Goal: Check status: Check status

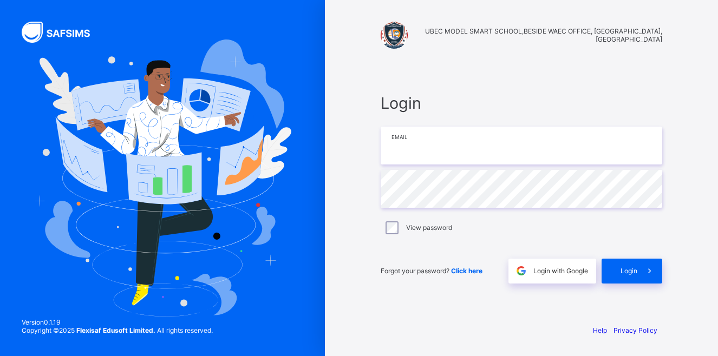
click at [427, 148] on input "email" at bounding box center [520, 146] width 281 height 38
type input "**********"
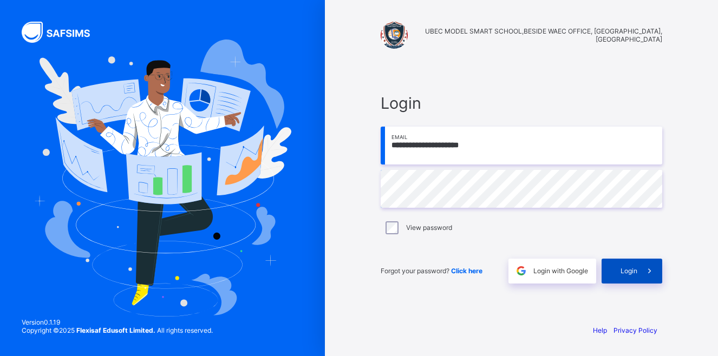
click at [621, 273] on span "Login" at bounding box center [628, 271] width 17 height 8
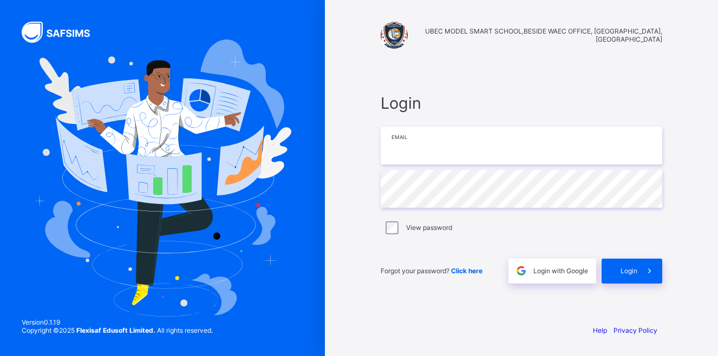
click at [457, 147] on input "email" at bounding box center [520, 146] width 281 height 38
type input "**********"
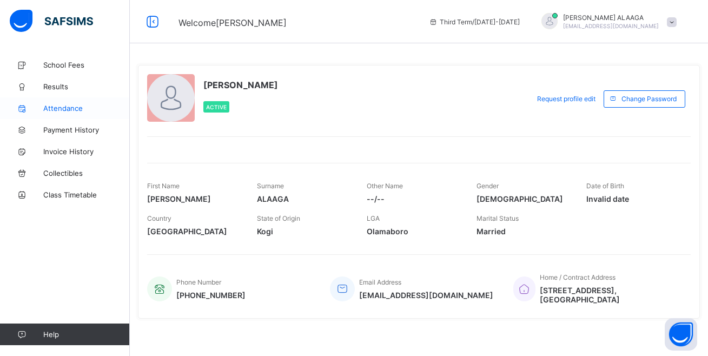
click at [59, 108] on span "Attendance" at bounding box center [86, 108] width 87 height 9
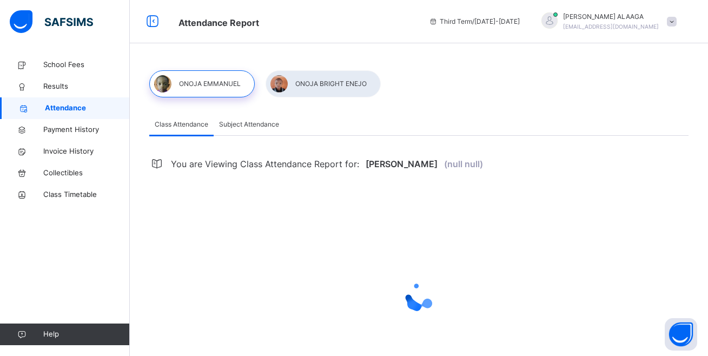
select select "****"
select select "*"
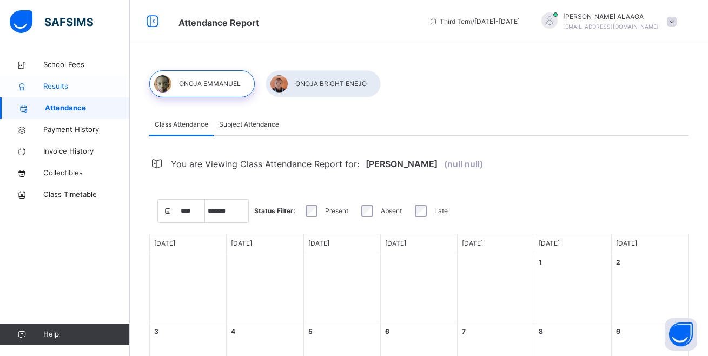
click at [53, 88] on span "Results" at bounding box center [86, 86] width 87 height 11
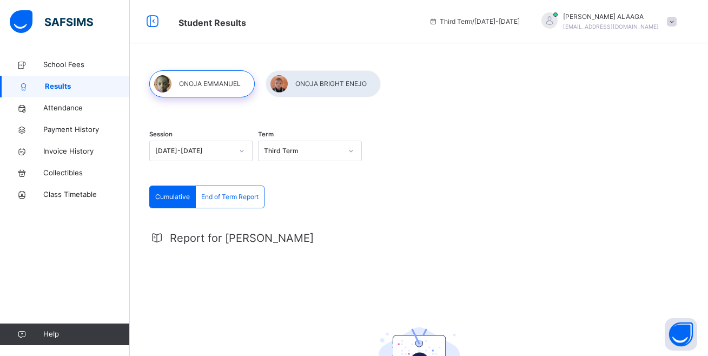
click at [331, 87] on div at bounding box center [323, 83] width 115 height 27
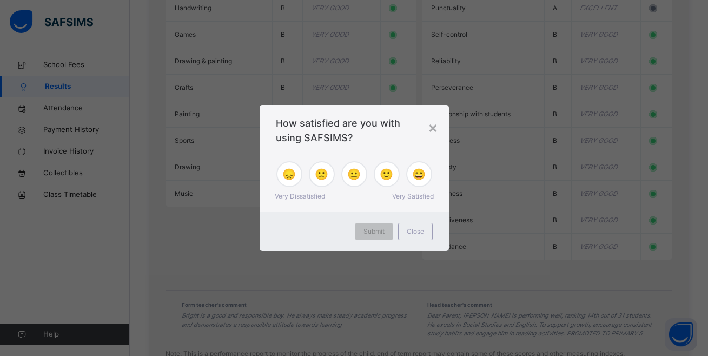
scroll to position [1123, 0]
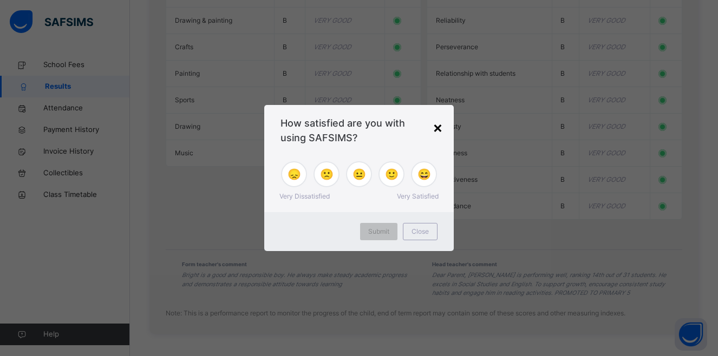
click at [437, 127] on div "×" at bounding box center [437, 127] width 10 height 23
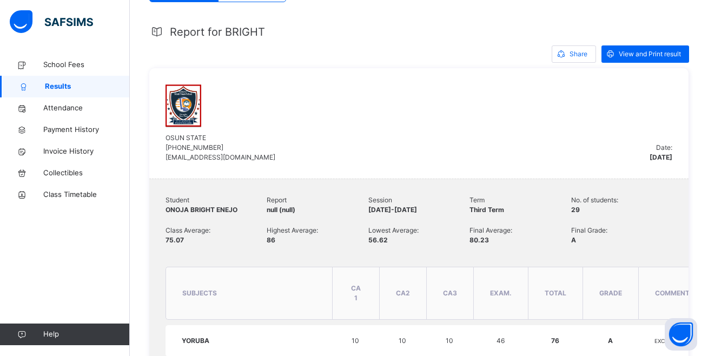
scroll to position [203, 0]
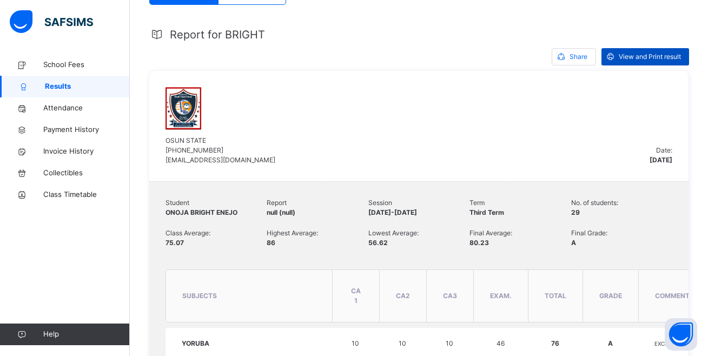
click at [634, 56] on span "View and Print result" at bounding box center [650, 57] width 62 height 10
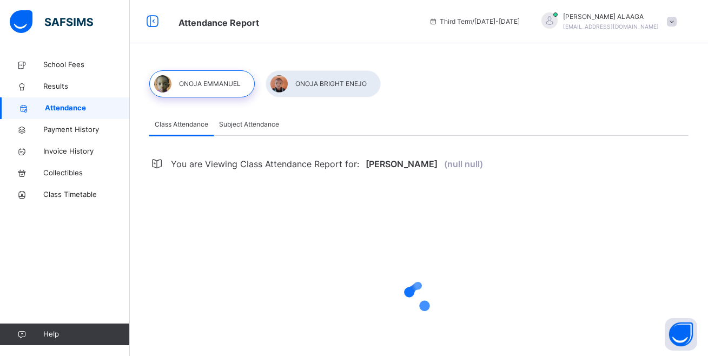
select select "****"
select select "*"
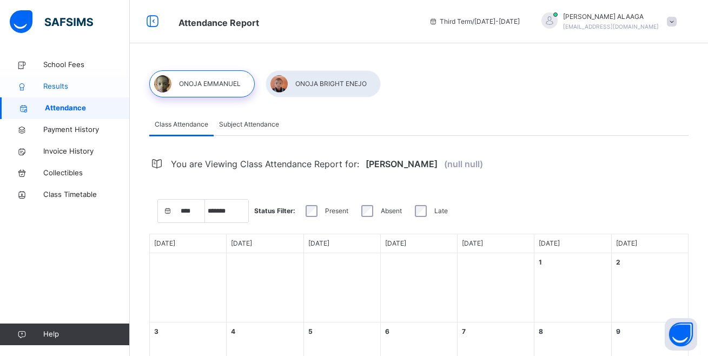
click at [56, 94] on link "Results" at bounding box center [65, 87] width 130 height 22
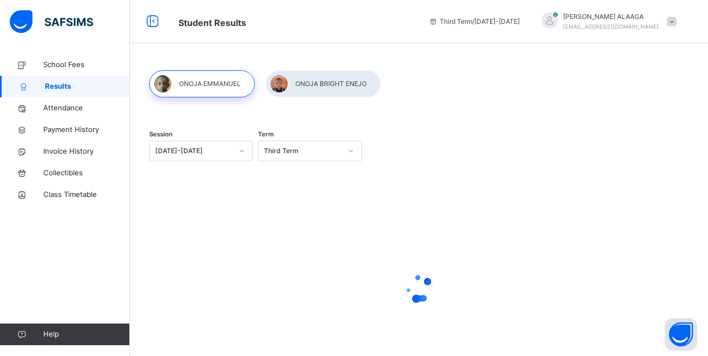
click at [56, 90] on span "Results" at bounding box center [87, 86] width 85 height 11
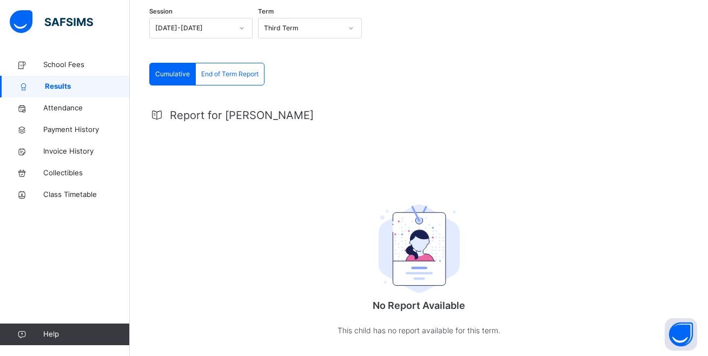
scroll to position [111, 0]
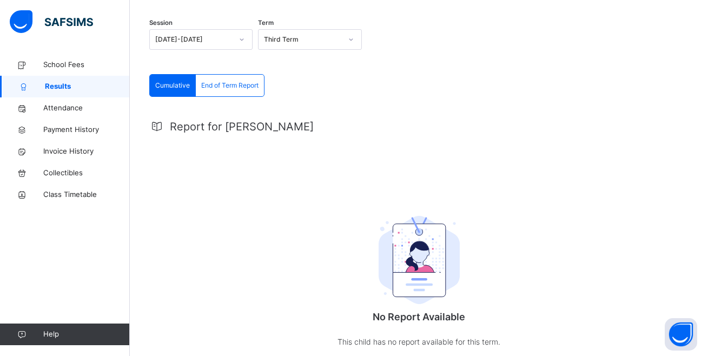
click at [354, 39] on icon at bounding box center [351, 39] width 6 height 11
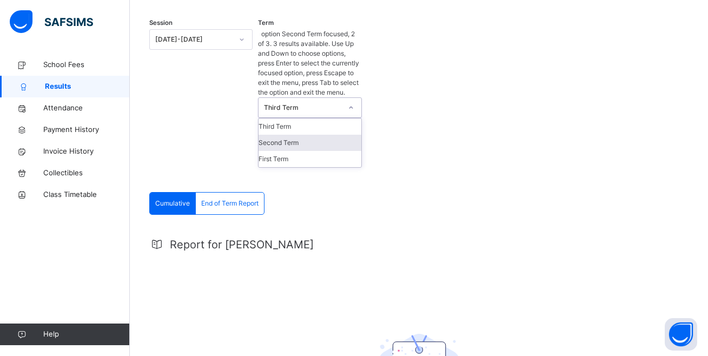
click at [322, 135] on div "Second Term" at bounding box center [310, 143] width 102 height 16
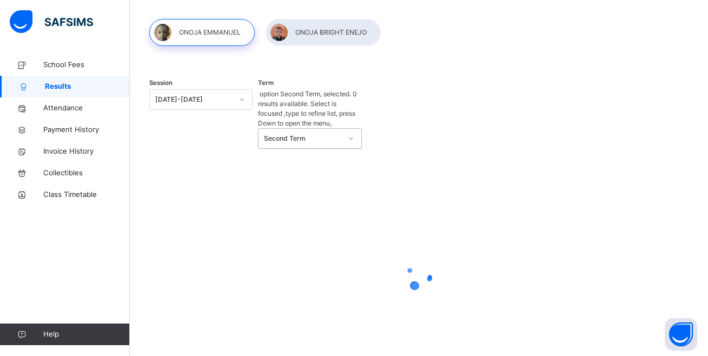
scroll to position [82, 0]
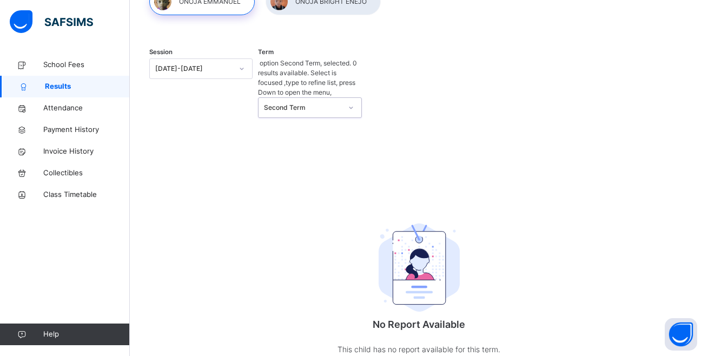
click at [354, 102] on icon at bounding box center [351, 107] width 6 height 11
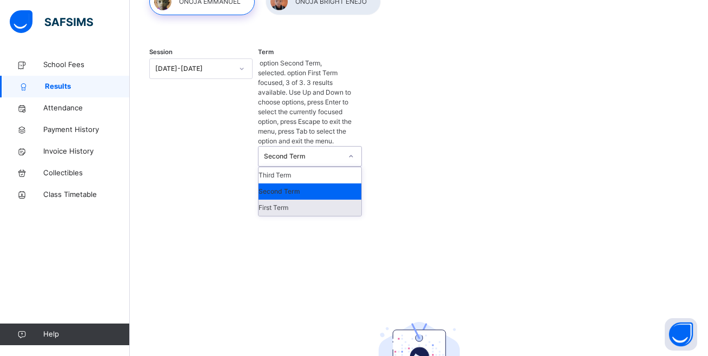
click at [314, 200] on div "First Term" at bounding box center [310, 208] width 102 height 16
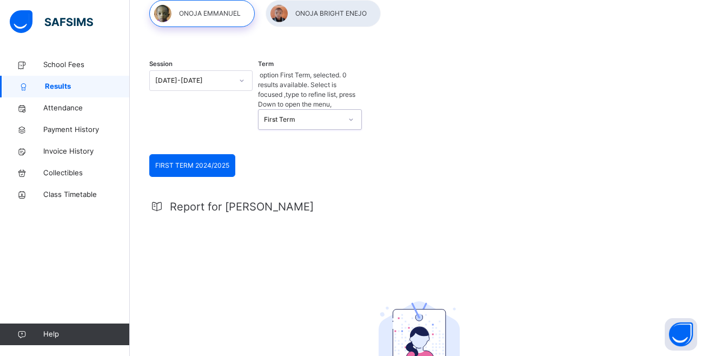
scroll to position [45, 0]
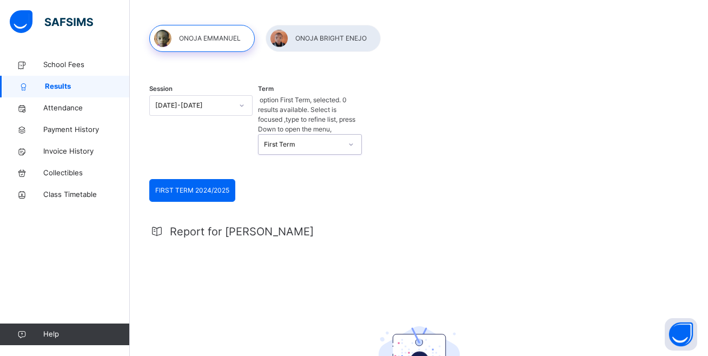
click at [353, 143] on icon at bounding box center [351, 144] width 4 height 2
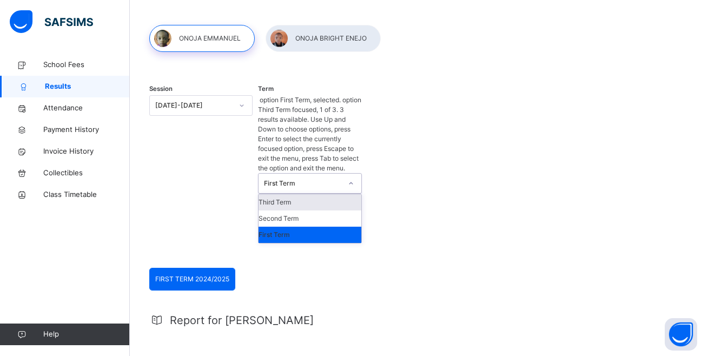
click at [335, 194] on div "Third Term" at bounding box center [310, 202] width 102 height 16
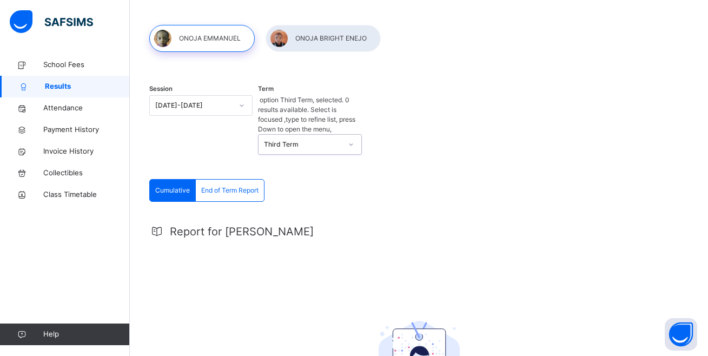
click at [244, 104] on icon at bounding box center [242, 105] width 6 height 11
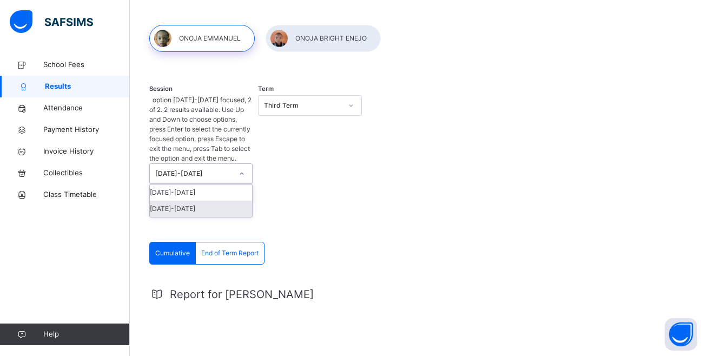
click at [227, 201] on div "2023-2024" at bounding box center [201, 209] width 102 height 16
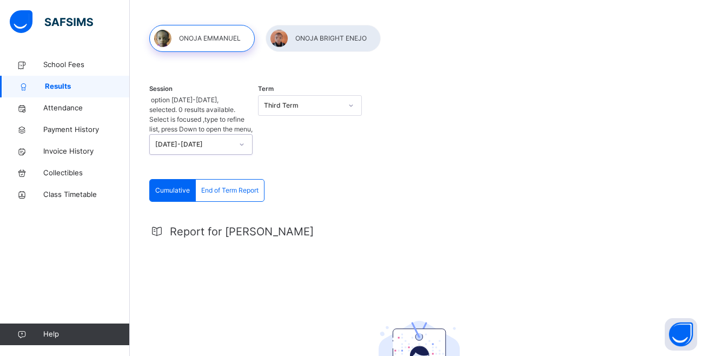
click at [353, 106] on icon at bounding box center [351, 105] width 4 height 2
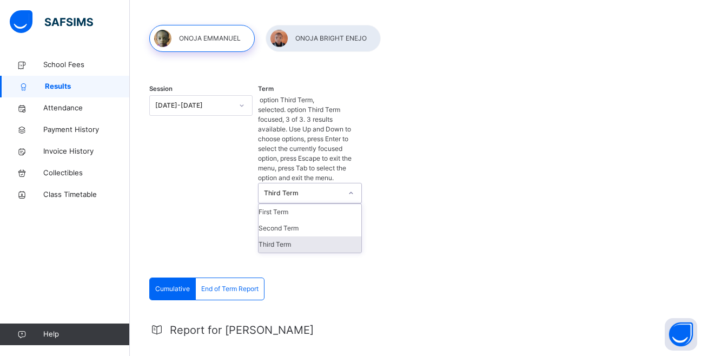
click at [331, 236] on div "Third Term" at bounding box center [310, 244] width 102 height 16
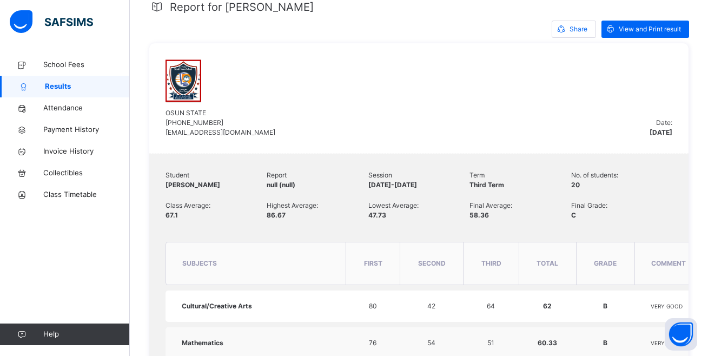
scroll to position [0, 0]
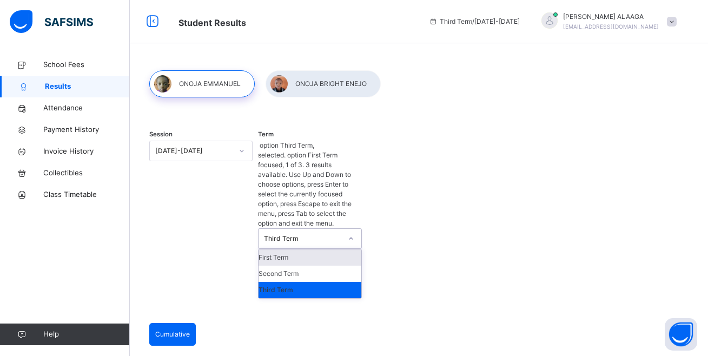
click at [353, 233] on icon at bounding box center [351, 238] width 6 height 11
click at [245, 150] on icon at bounding box center [242, 151] width 6 height 11
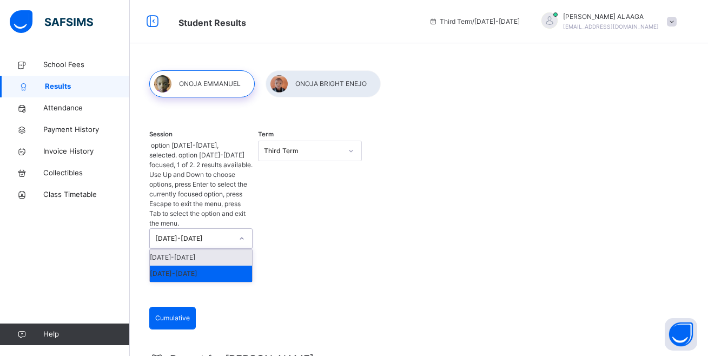
click at [244, 238] on icon at bounding box center [242, 239] width 4 height 2
click at [244, 233] on icon at bounding box center [242, 238] width 6 height 11
click at [228, 249] on div "[DATE]-[DATE]" at bounding box center [201, 257] width 102 height 16
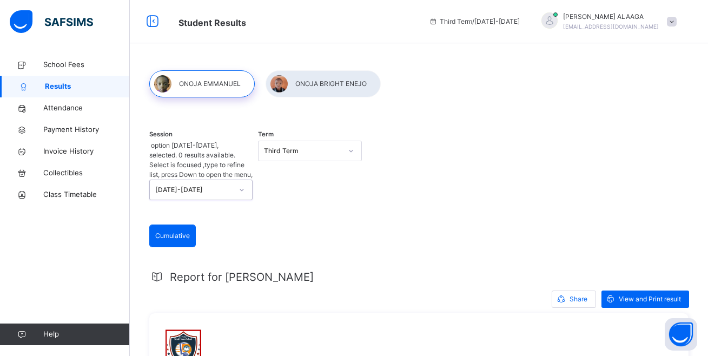
click at [354, 149] on icon at bounding box center [351, 151] width 6 height 11
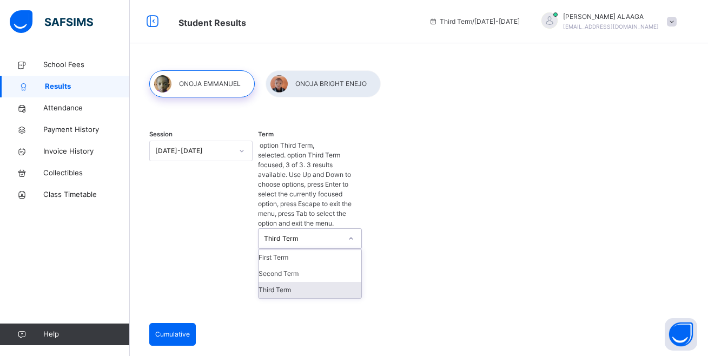
click at [324, 282] on div "Third Term" at bounding box center [310, 290] width 102 height 16
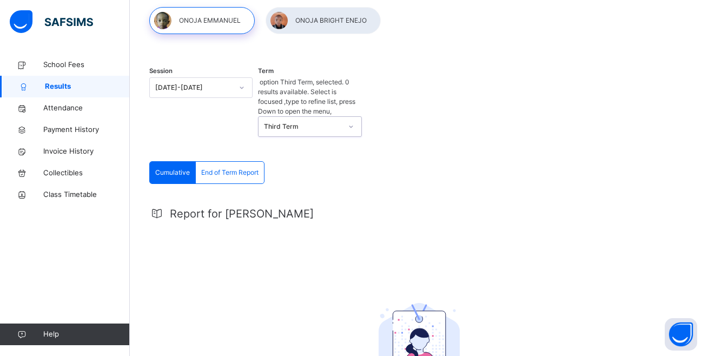
scroll to position [166, 0]
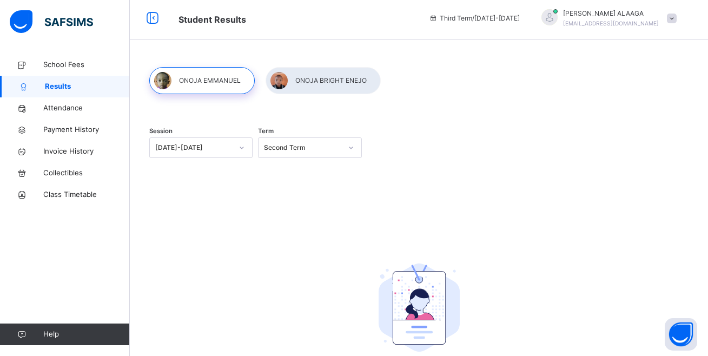
scroll to position [0, 0]
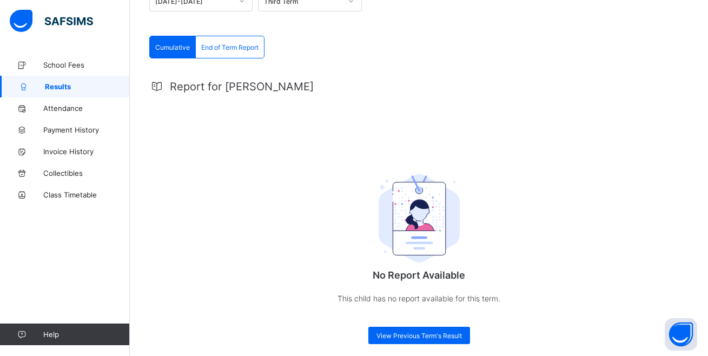
scroll to position [161, 0]
